Goal: Transaction & Acquisition: Purchase product/service

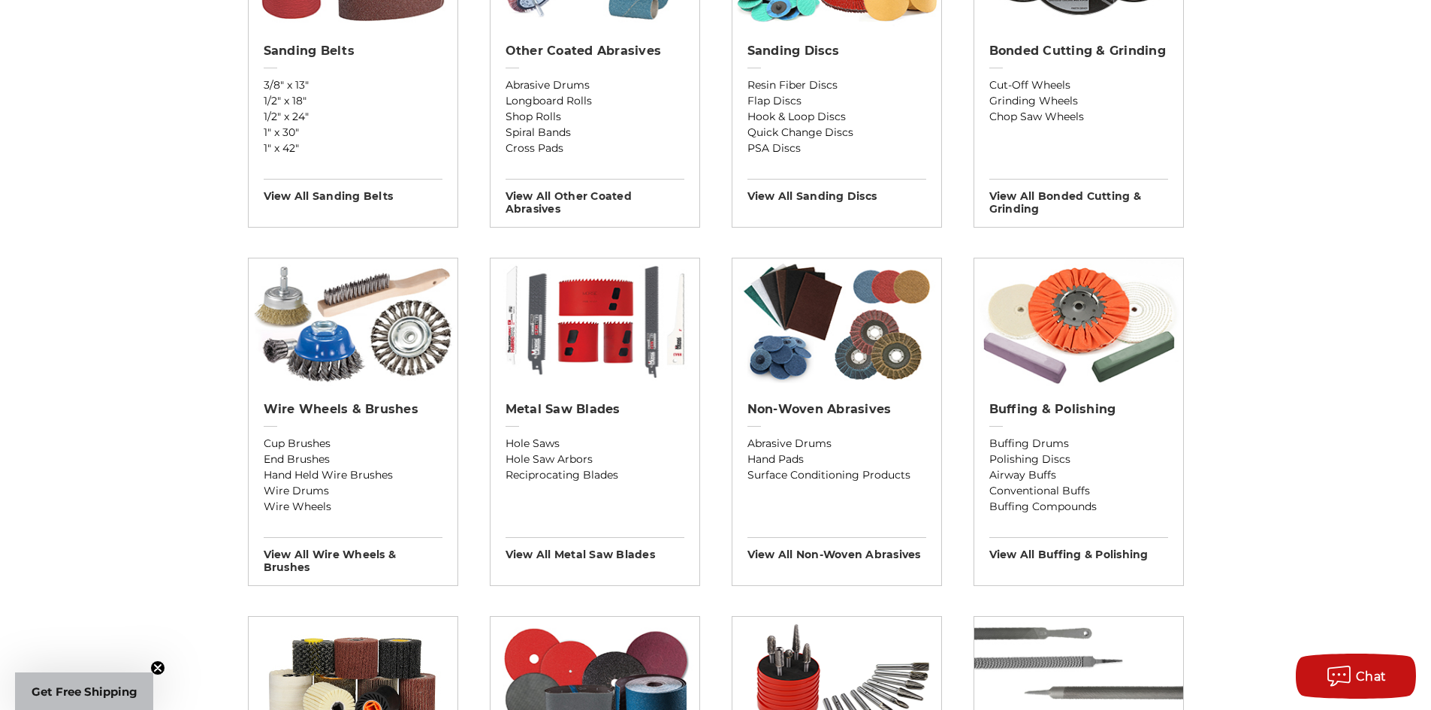
scroll to position [150, 0]
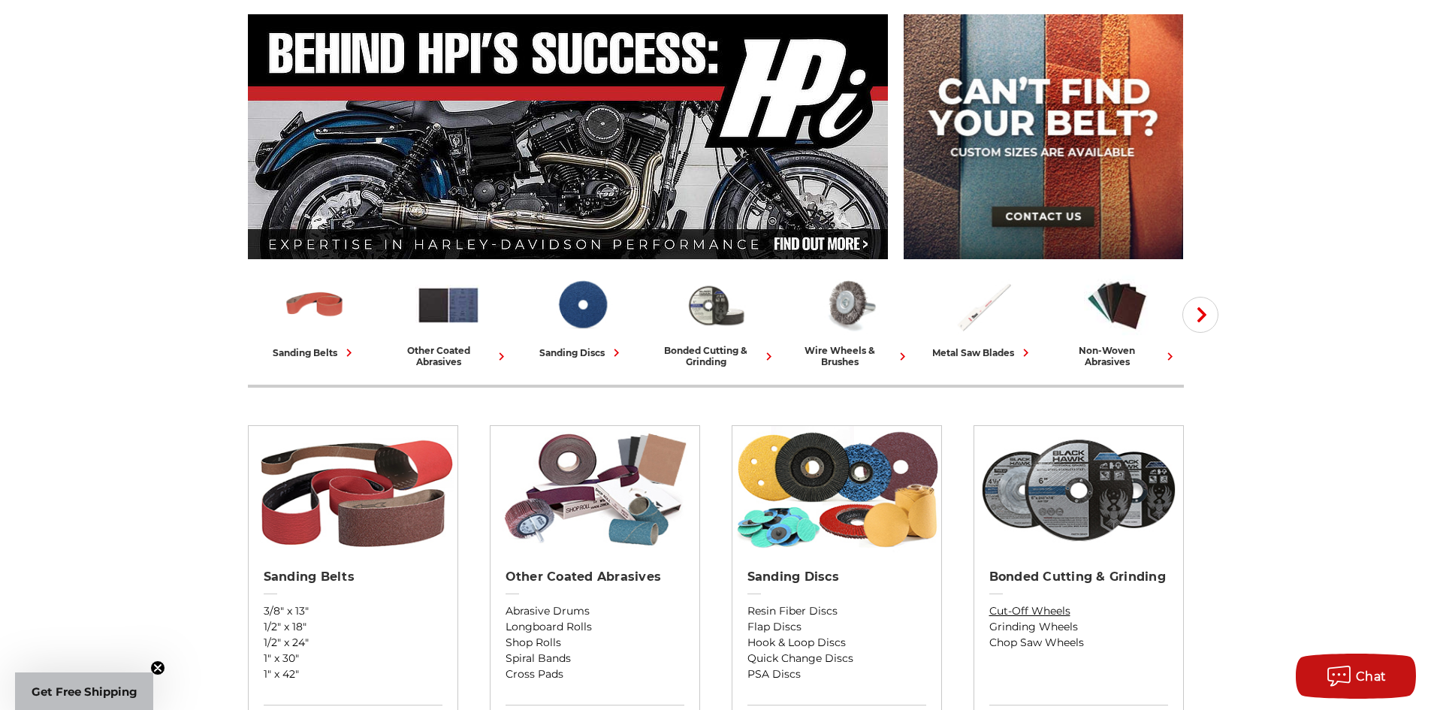
click at [1053, 609] on link "Cut-Off Wheels" at bounding box center [1078, 611] width 179 height 16
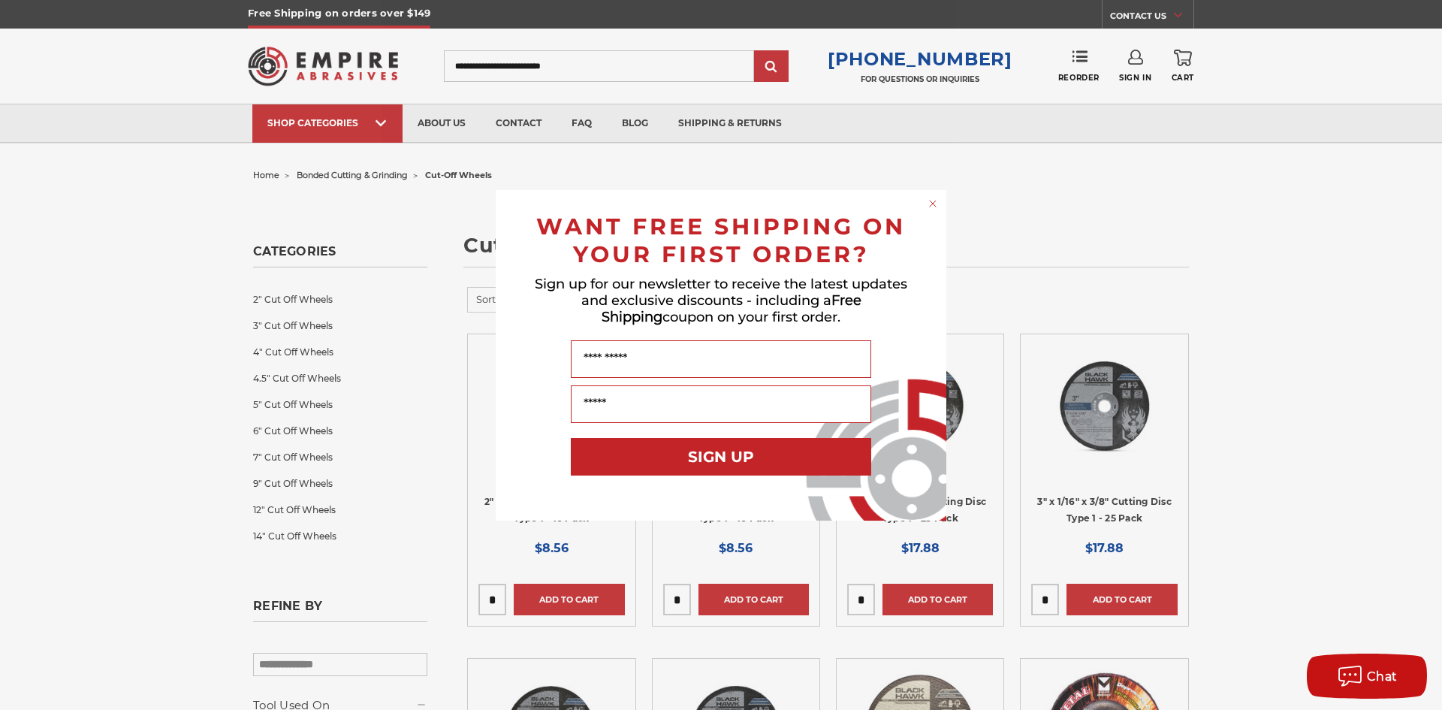
click at [937, 204] on circle "Close dialog" at bounding box center [933, 203] width 14 height 14
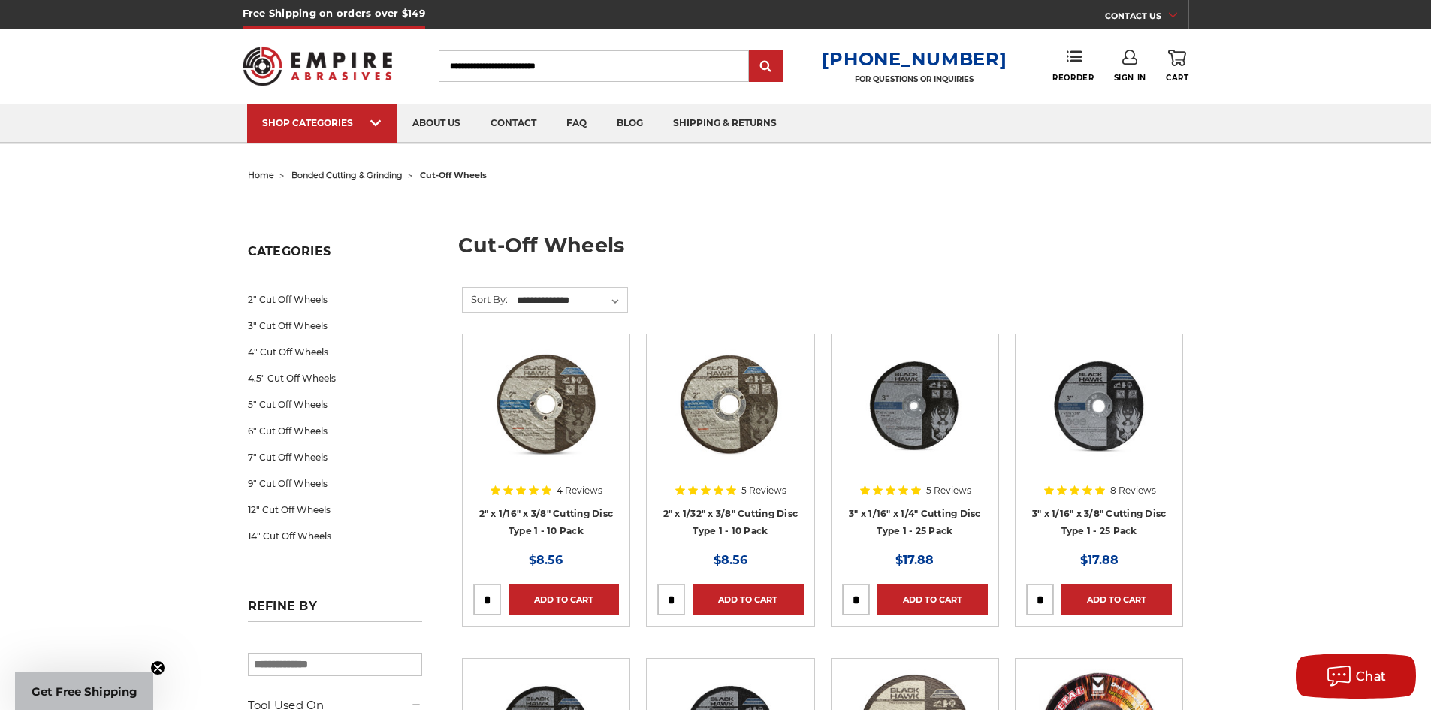
click at [317, 487] on link "9" Cut Off Wheels" at bounding box center [335, 483] width 174 height 26
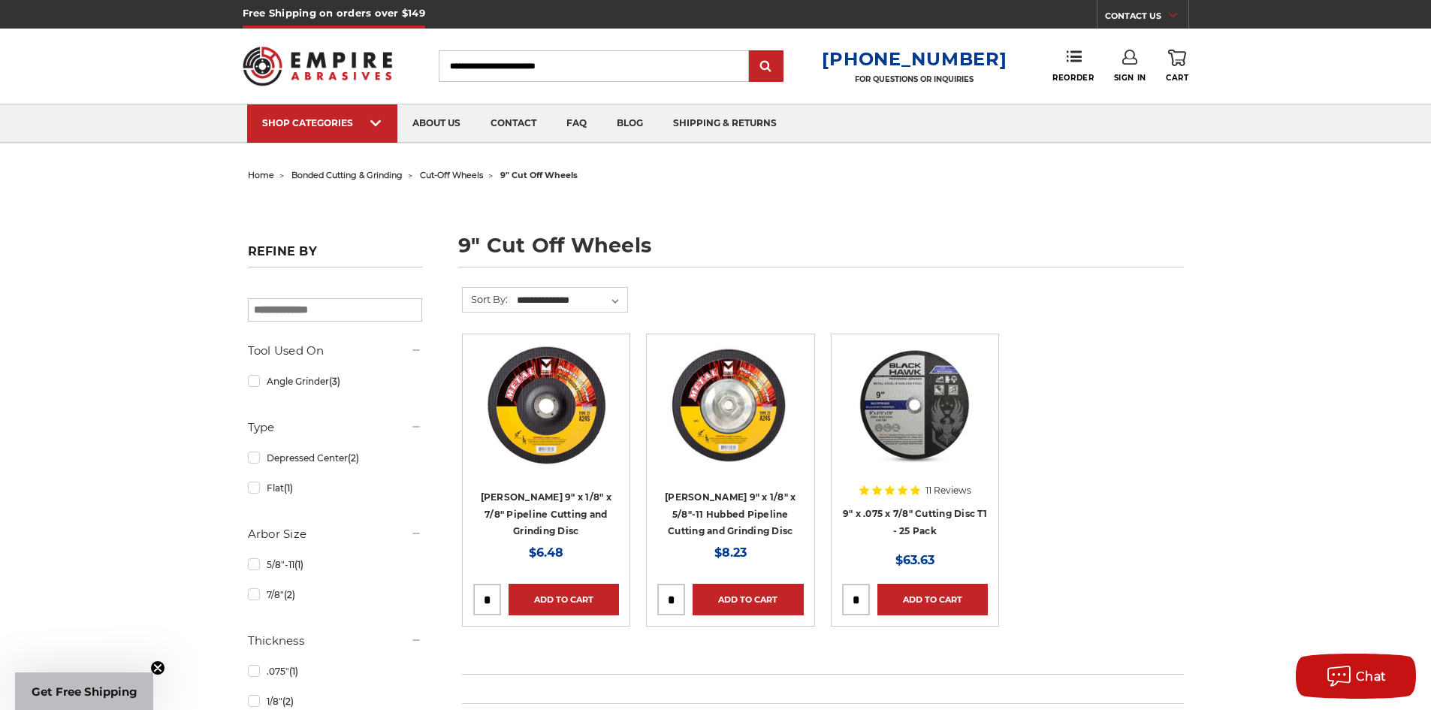
scroll to position [150, 0]
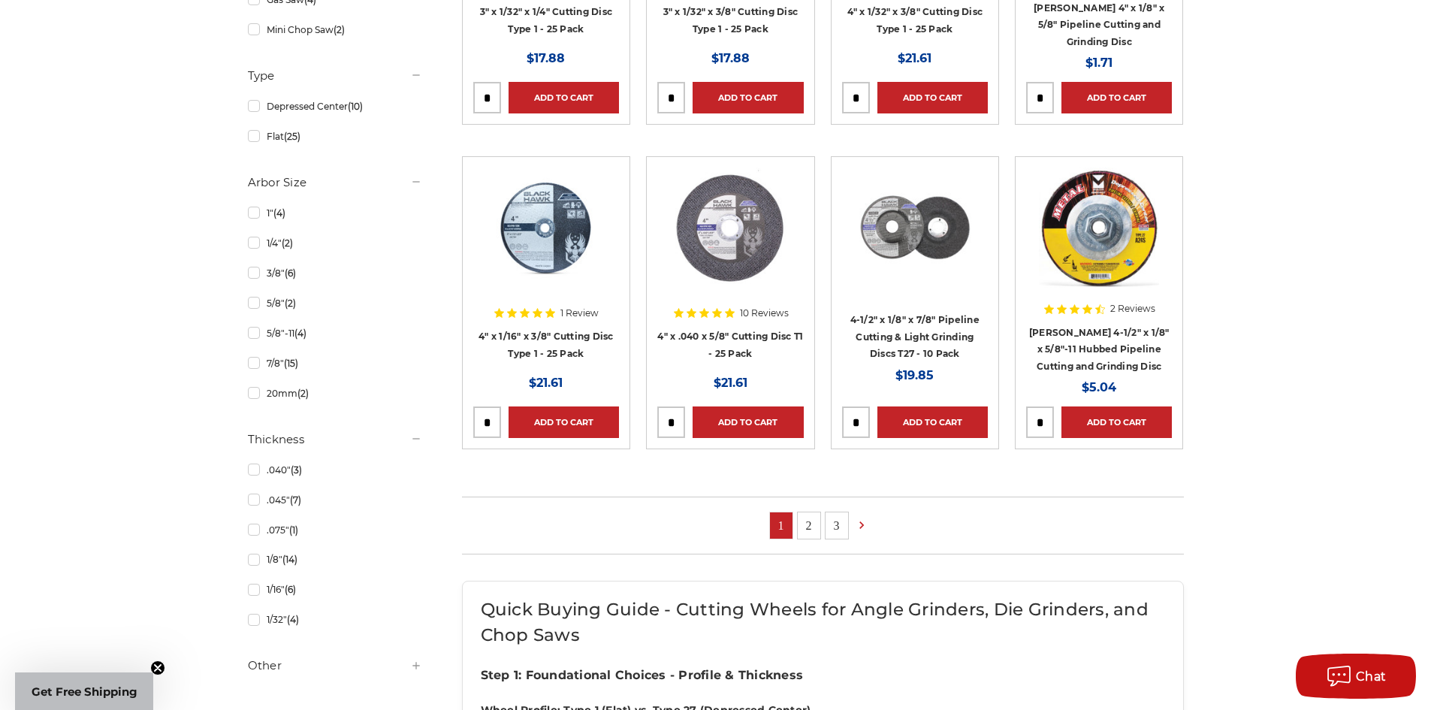
scroll to position [902, 0]
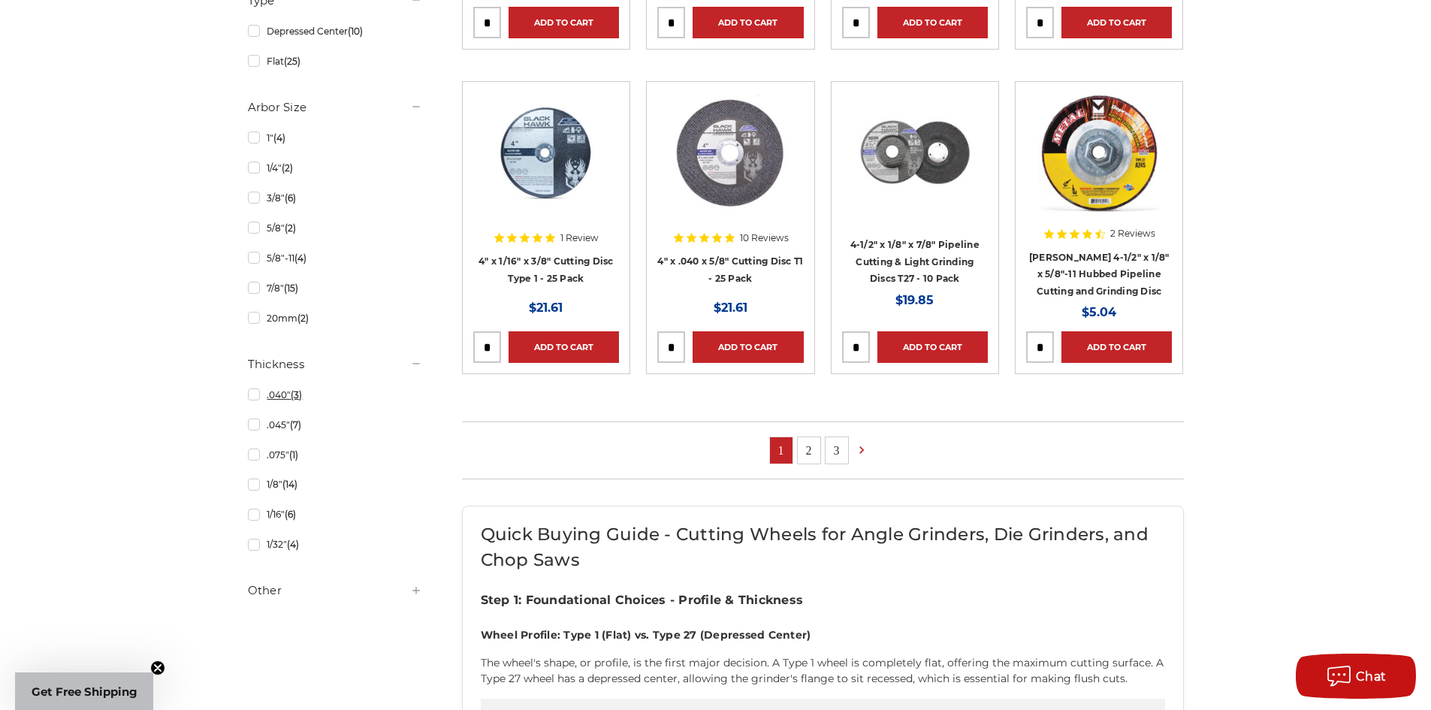
click at [255, 399] on link ".040" (3)" at bounding box center [335, 395] width 174 height 26
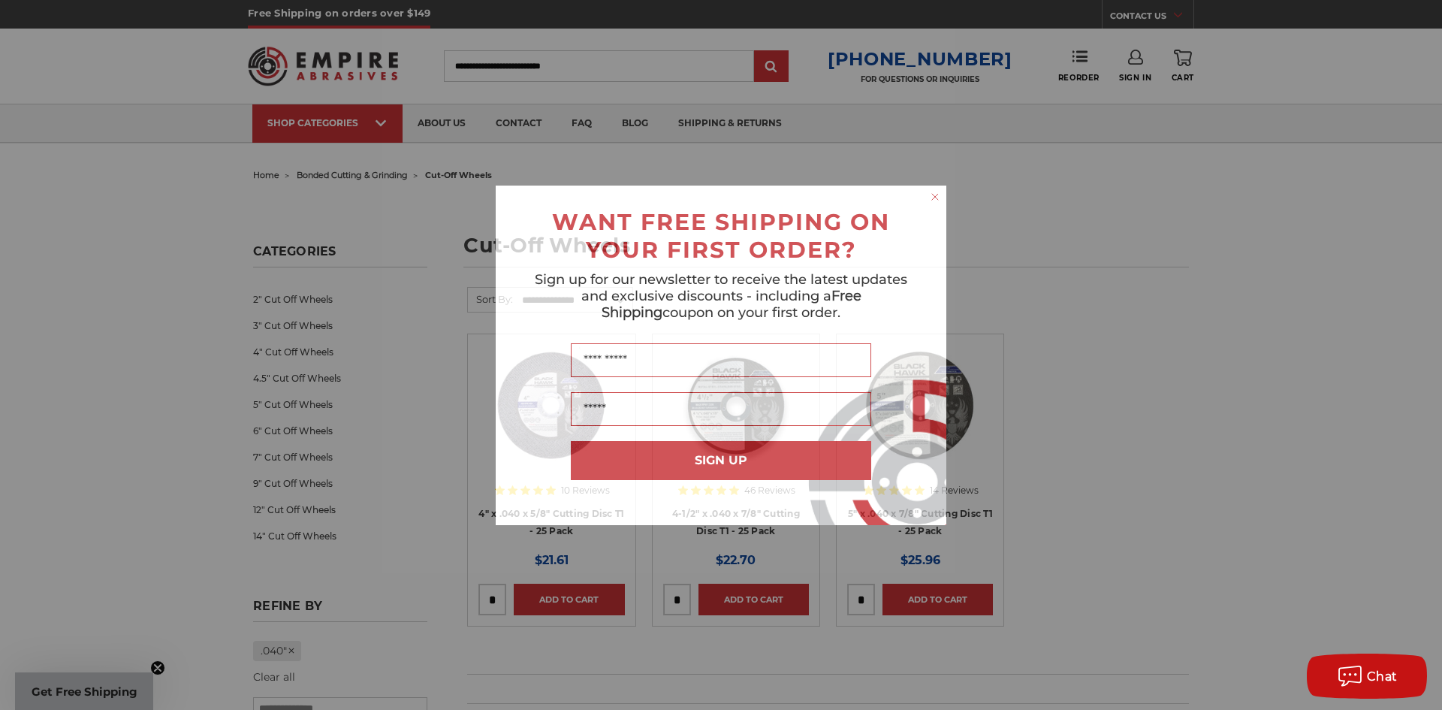
click at [937, 195] on icon "Close dialog" at bounding box center [935, 197] width 6 height 6
